Goal: Use online tool/utility: Utilize a website feature to perform a specific function

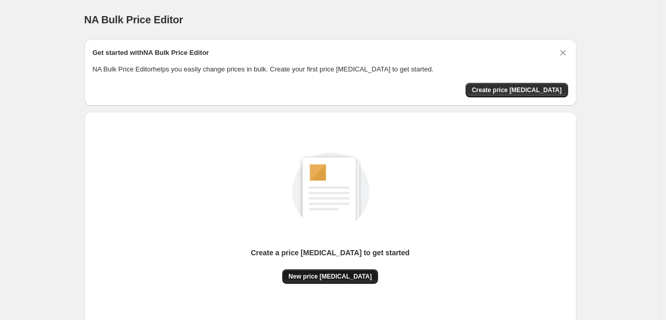
click at [325, 272] on button "New price change job" at bounding box center [330, 276] width 96 height 15
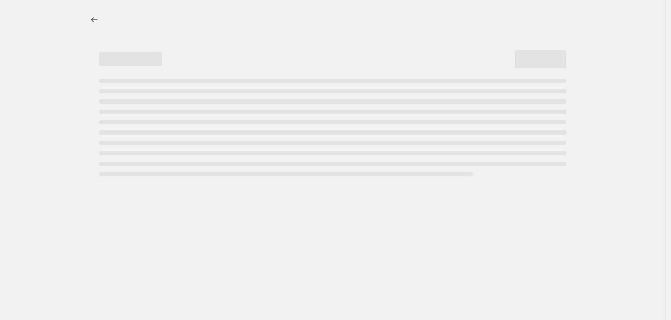
select select "percentage"
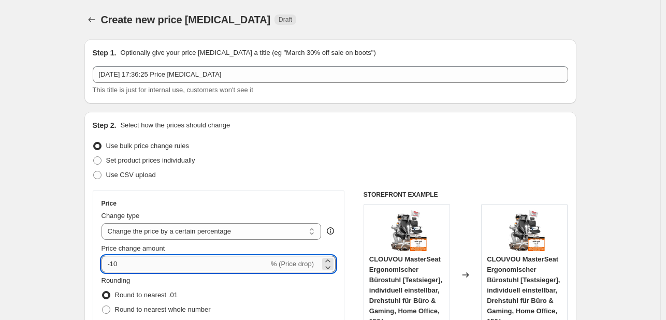
click at [193, 262] on input "-10" at bounding box center [185, 264] width 167 height 17
type input "-1"
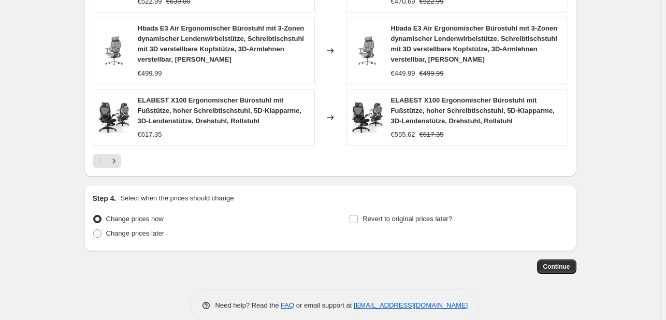
scroll to position [804, 0]
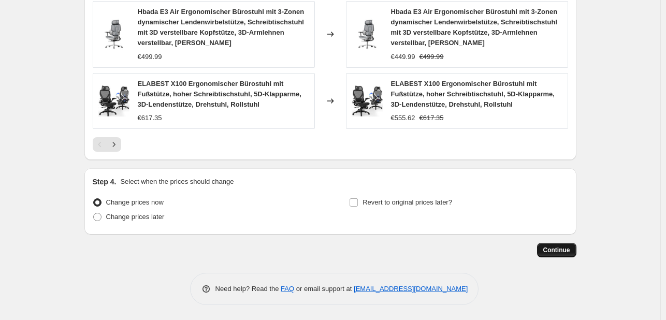
type input "-30"
click at [560, 247] on span "Continue" at bounding box center [556, 250] width 27 height 8
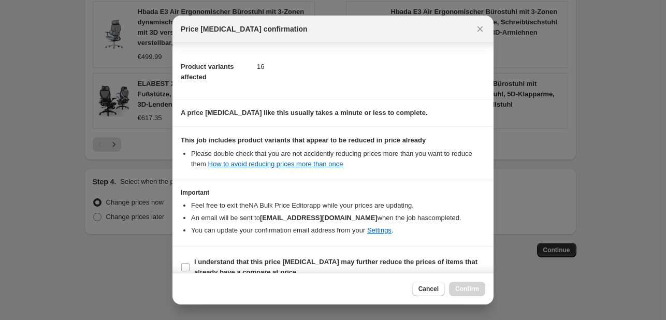
scroll to position [115, 0]
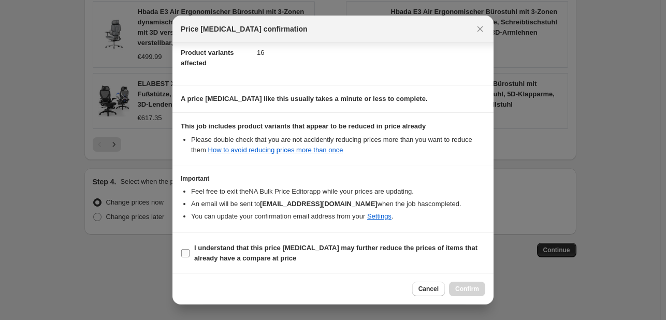
click at [234, 254] on b "I understand that this price change job may further reduce the prices of items …" at bounding box center [335, 253] width 283 height 18
click at [190, 254] on input "I understand that this price change job may further reduce the prices of items …" at bounding box center [185, 253] width 8 height 8
checkbox input "true"
click at [462, 289] on span "Confirm" at bounding box center [467, 289] width 24 height 8
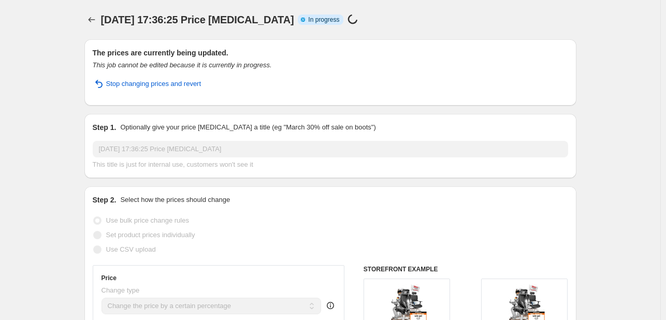
select select "percentage"
